Goal: Information Seeking & Learning: Check status

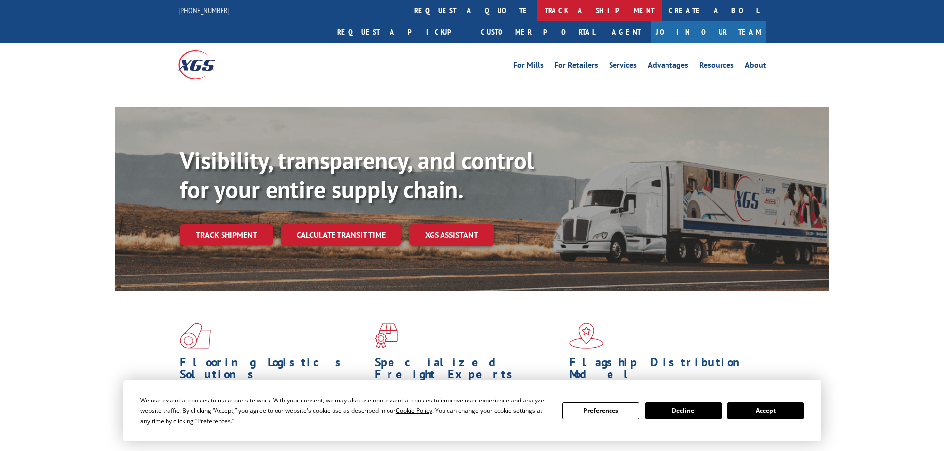
click at [537, 12] on link "track a shipment" at bounding box center [599, 10] width 124 height 21
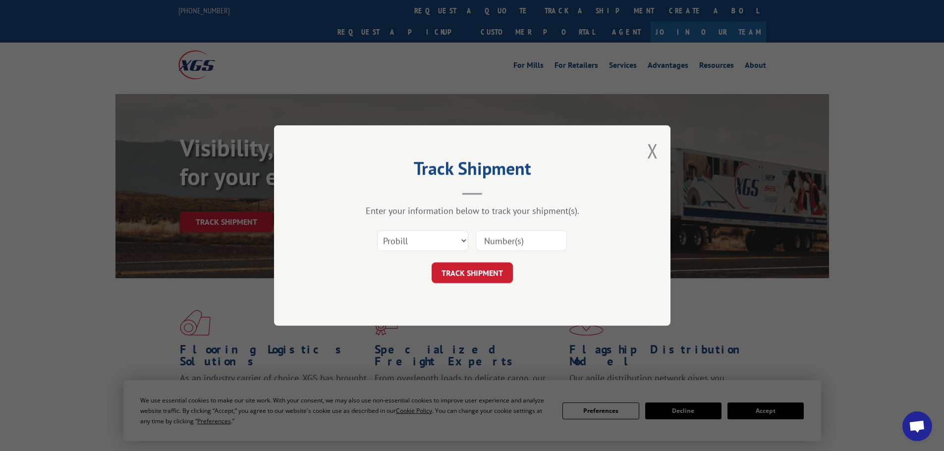
drag, startPoint x: 436, startPoint y: 233, endPoint x: 435, endPoint y: 248, distance: 15.4
click at [435, 233] on select "Select category... Probill BOL PO" at bounding box center [422, 240] width 91 height 21
select select "bol"
click at [377, 230] on select "Select category... Probill BOL PO" at bounding box center [422, 240] width 91 height 21
click at [512, 244] on input at bounding box center [521, 240] width 91 height 21
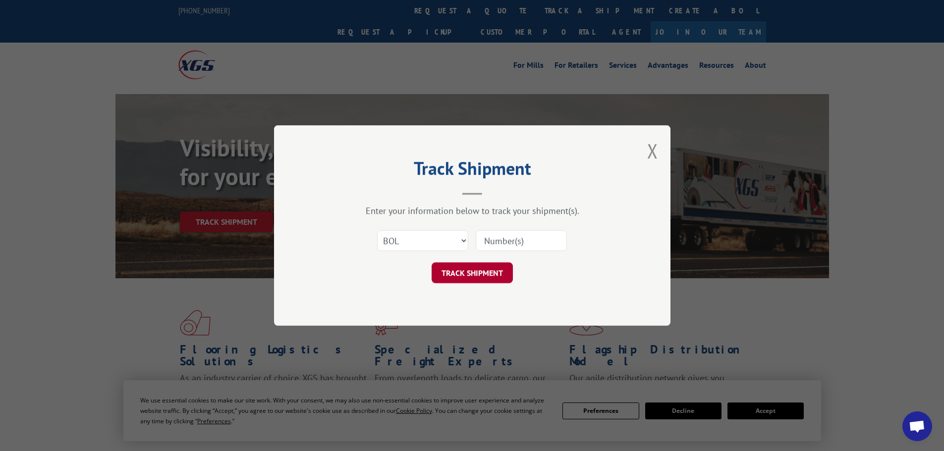
paste input "7069563"
type input "7069563"
click at [481, 271] on button "TRACK SHIPMENT" at bounding box center [472, 273] width 81 height 21
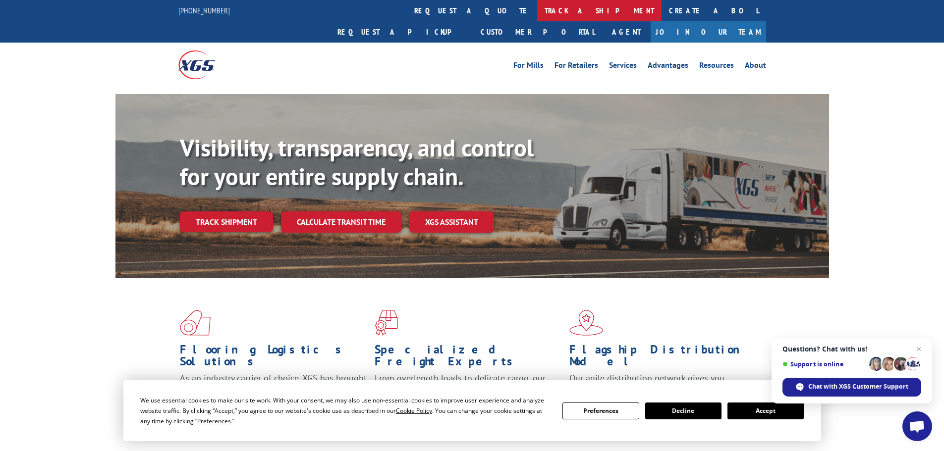
click at [537, 4] on link "track a shipment" at bounding box center [599, 10] width 124 height 21
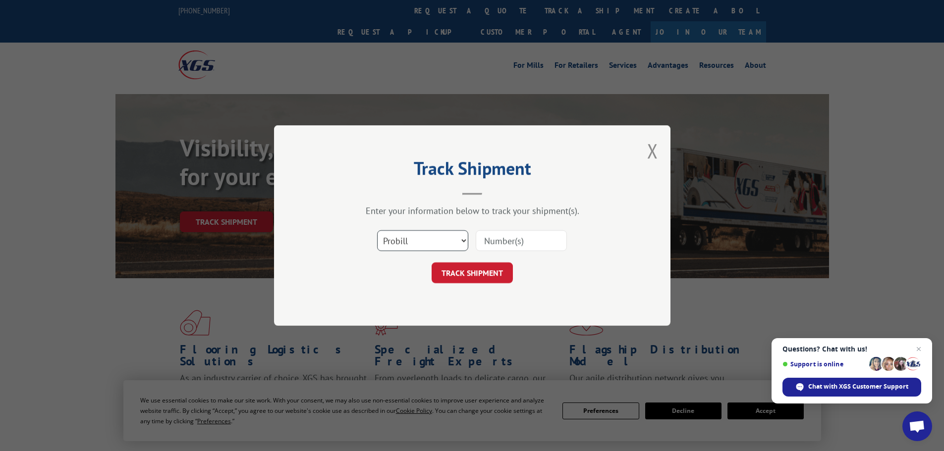
click at [425, 240] on select "Select category... Probill BOL PO" at bounding box center [422, 240] width 91 height 21
select select "bol"
click at [377, 230] on select "Select category... Probill BOL PO" at bounding box center [422, 240] width 91 height 21
click at [494, 243] on input at bounding box center [521, 240] width 91 height 21
paste input "7040260"
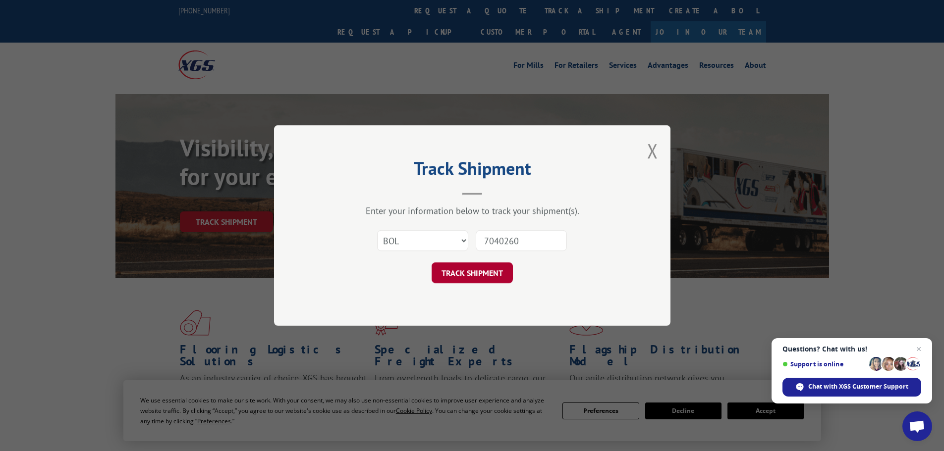
type input "7040260"
click at [479, 280] on button "TRACK SHIPMENT" at bounding box center [472, 273] width 81 height 21
